Goal: Information Seeking & Learning: Learn about a topic

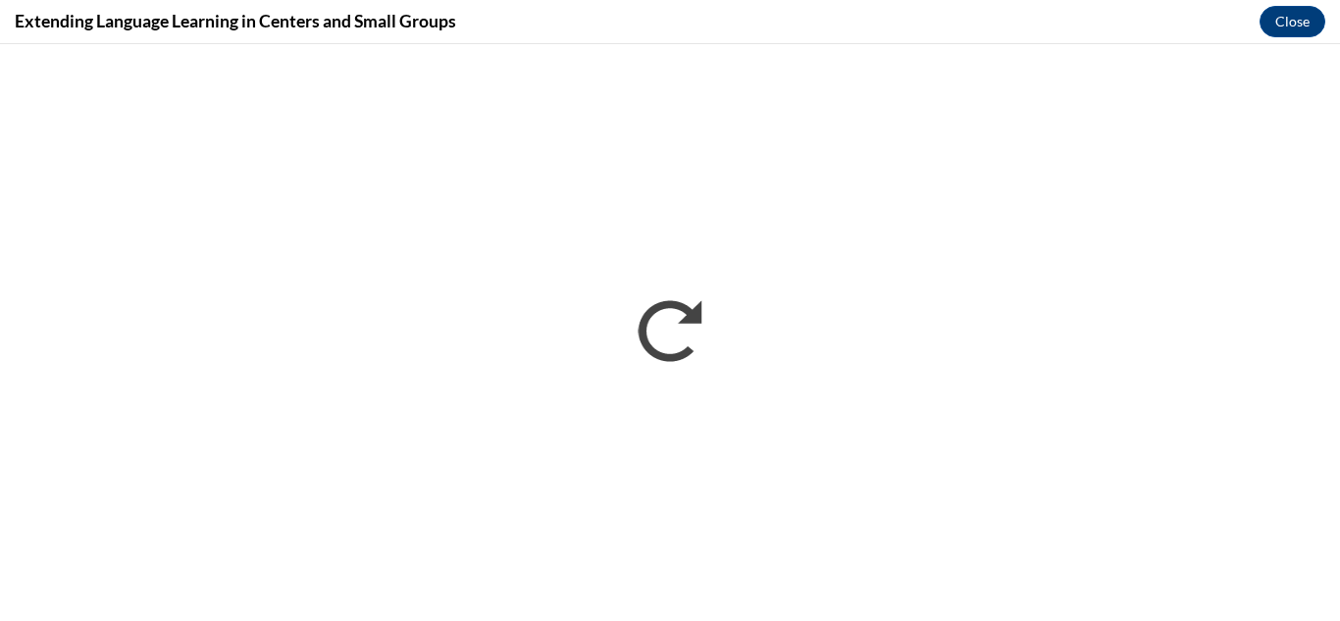
scroll to position [1079, 0]
